Goal: Register for event/course

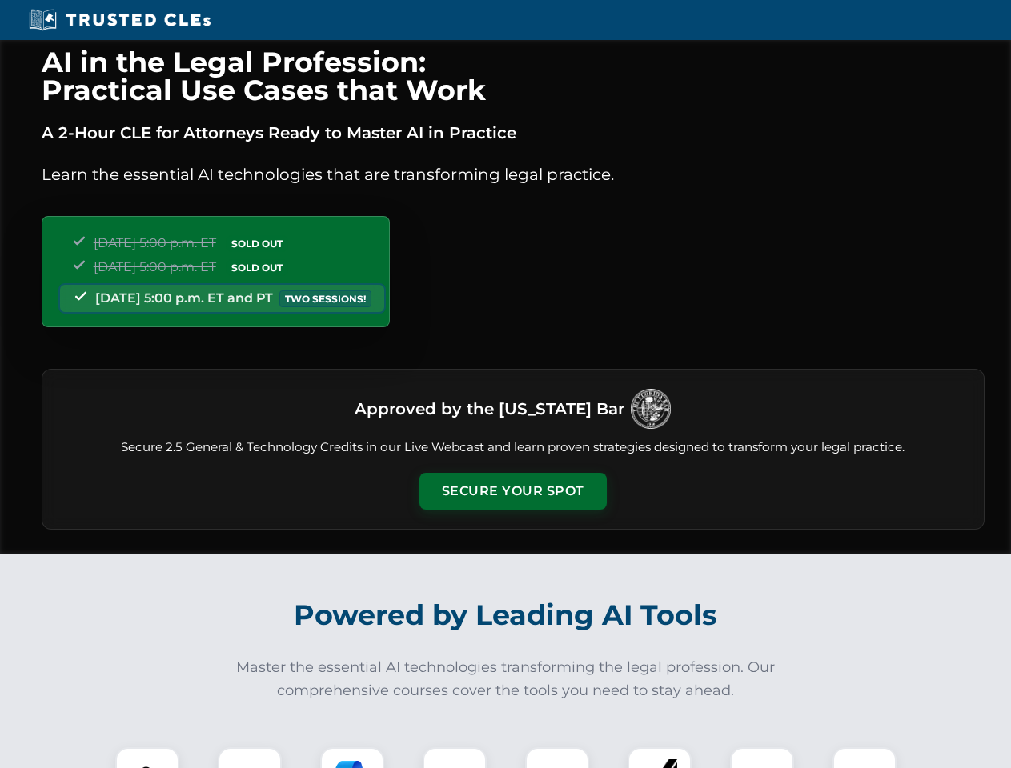
click at [512, 491] on button "Secure Your Spot" at bounding box center [512, 491] width 187 height 37
click at [147, 758] on img at bounding box center [147, 779] width 46 height 46
